Goal: Transaction & Acquisition: Subscribe to service/newsletter

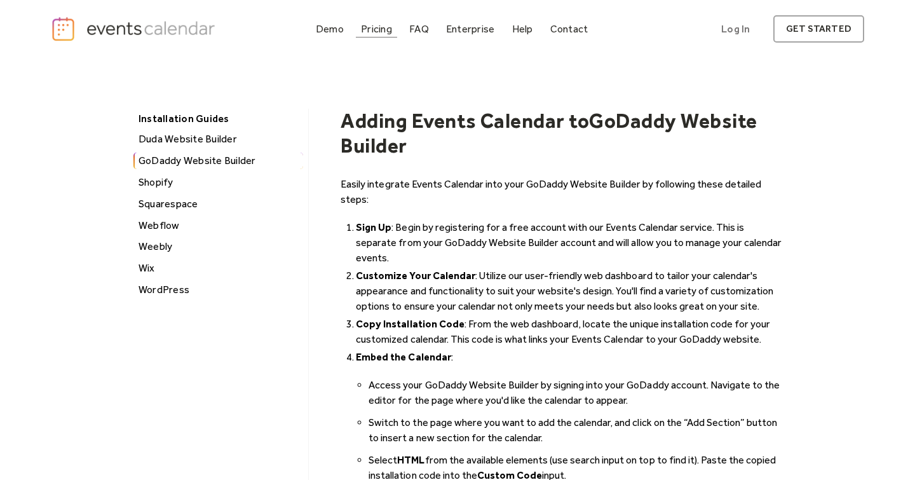
click at [387, 36] on link "Pricing" at bounding box center [376, 28] width 41 height 17
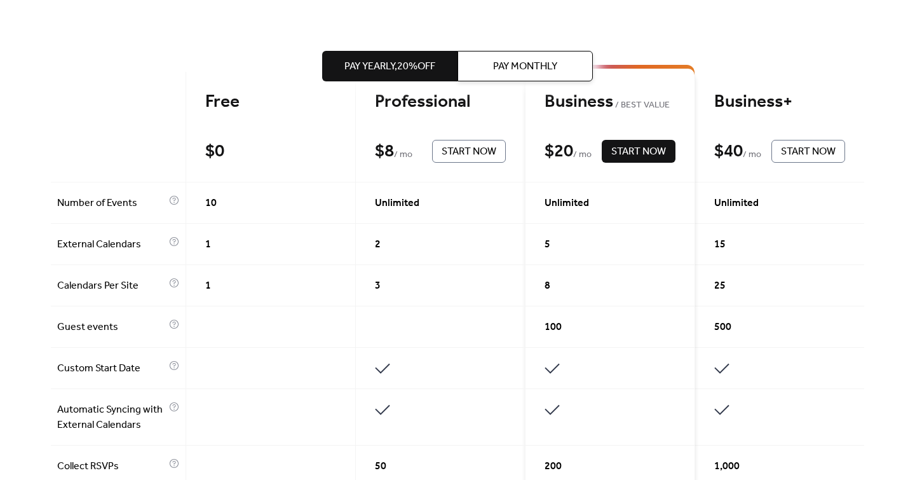
scroll to position [300, 0]
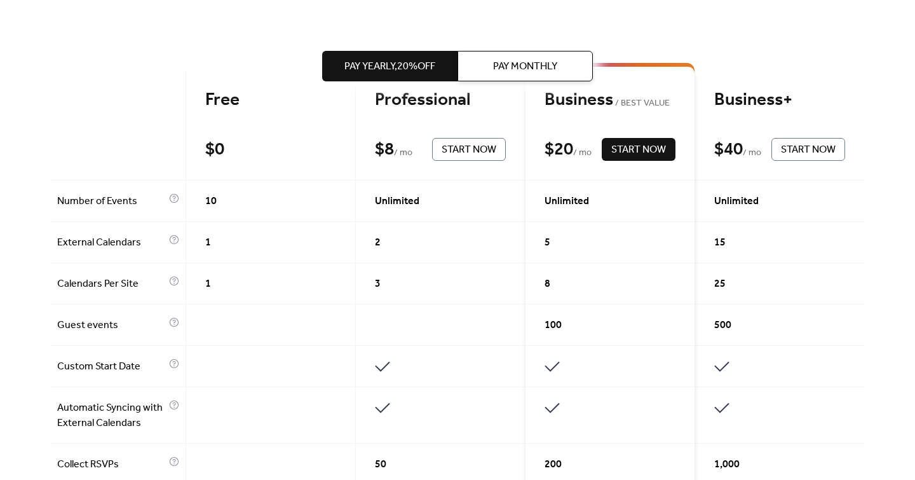
click at [216, 123] on div "Free $ 0 Start Now" at bounding box center [271, 125] width 170 height 111
click at [216, 109] on div "Free" at bounding box center [270, 100] width 131 height 22
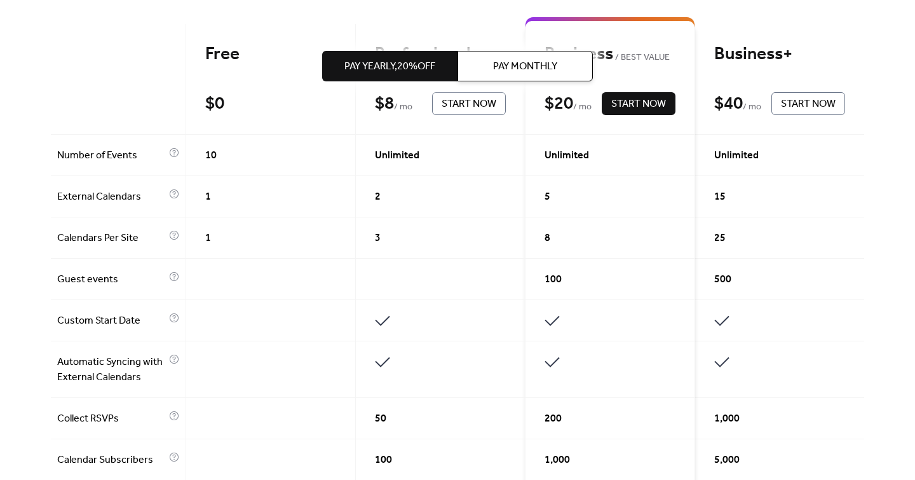
scroll to position [342, 0]
